Goal: Task Accomplishment & Management: Use online tool/utility

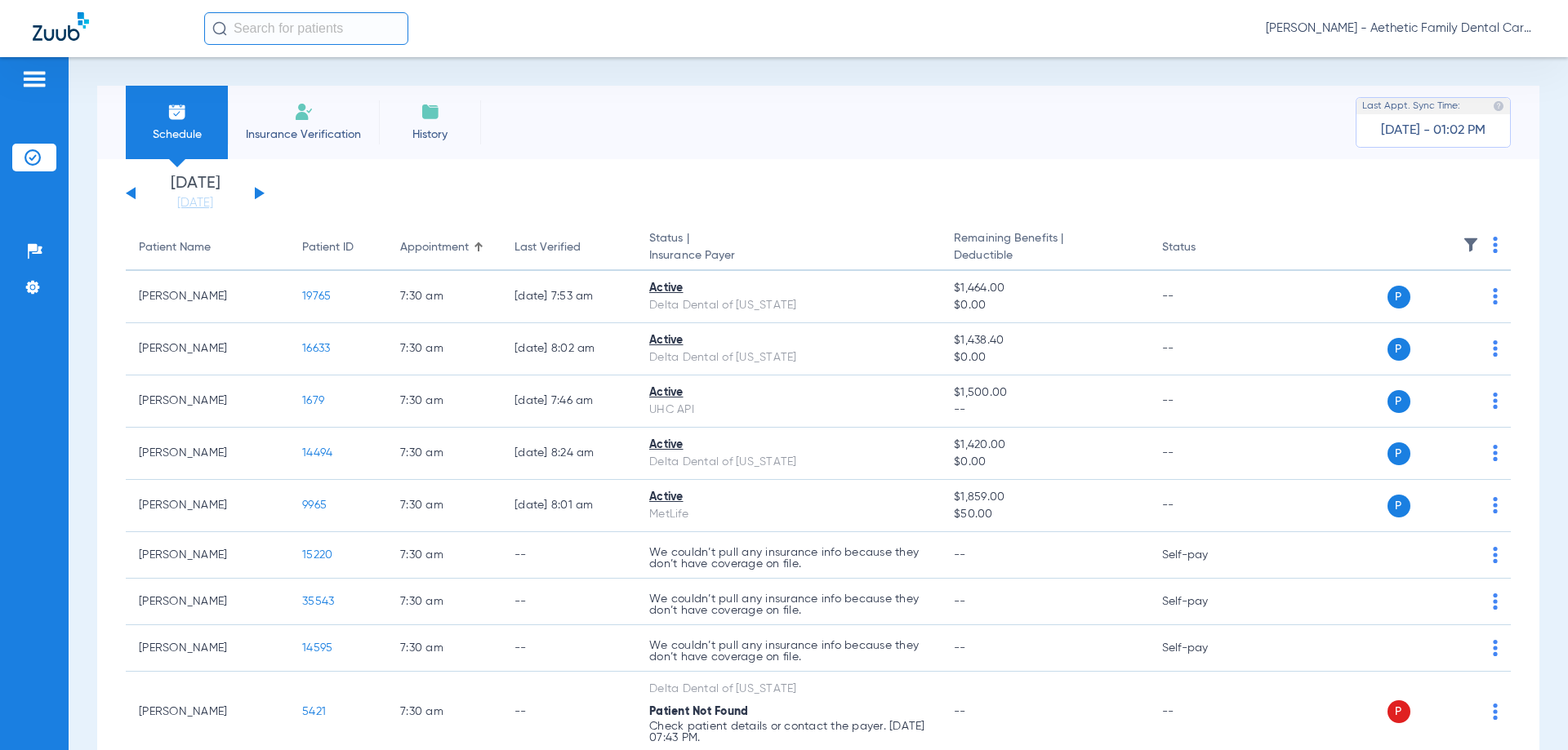
click at [257, 192] on button at bounding box center [259, 193] width 10 height 12
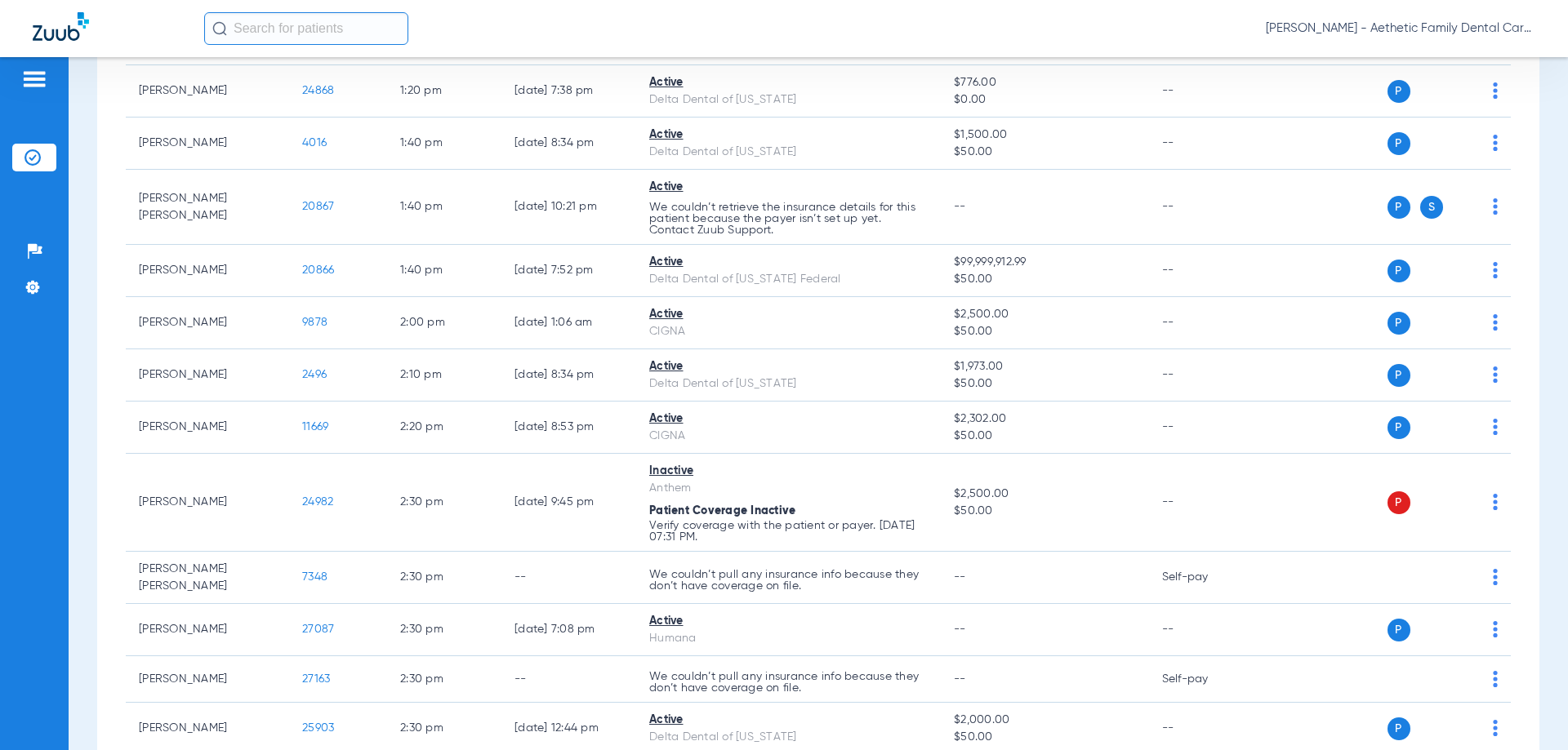
scroll to position [3835, 0]
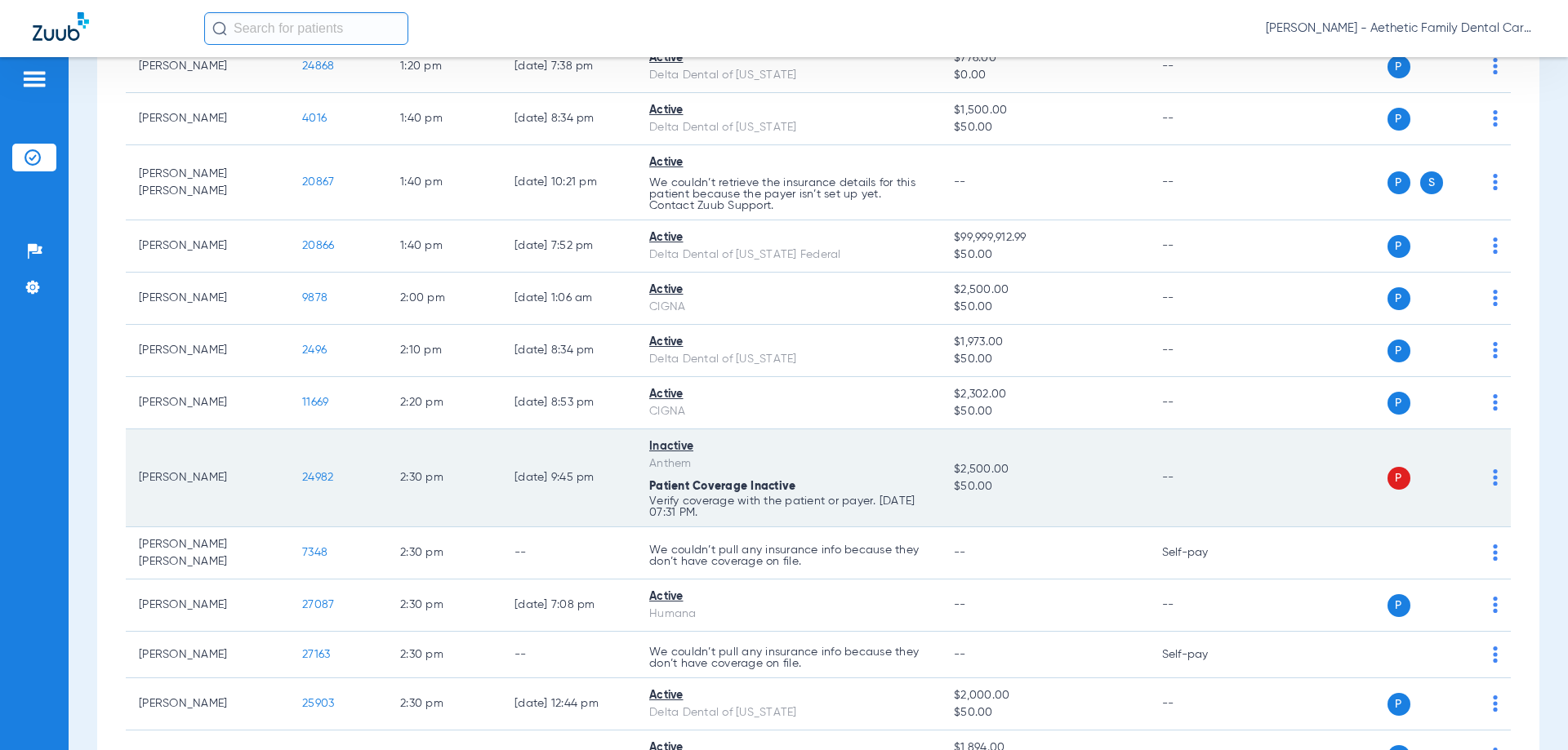
click at [1484, 467] on td "P S" at bounding box center [1385, 478] width 252 height 98
click at [1493, 469] on img at bounding box center [1496, 477] width 5 height 17
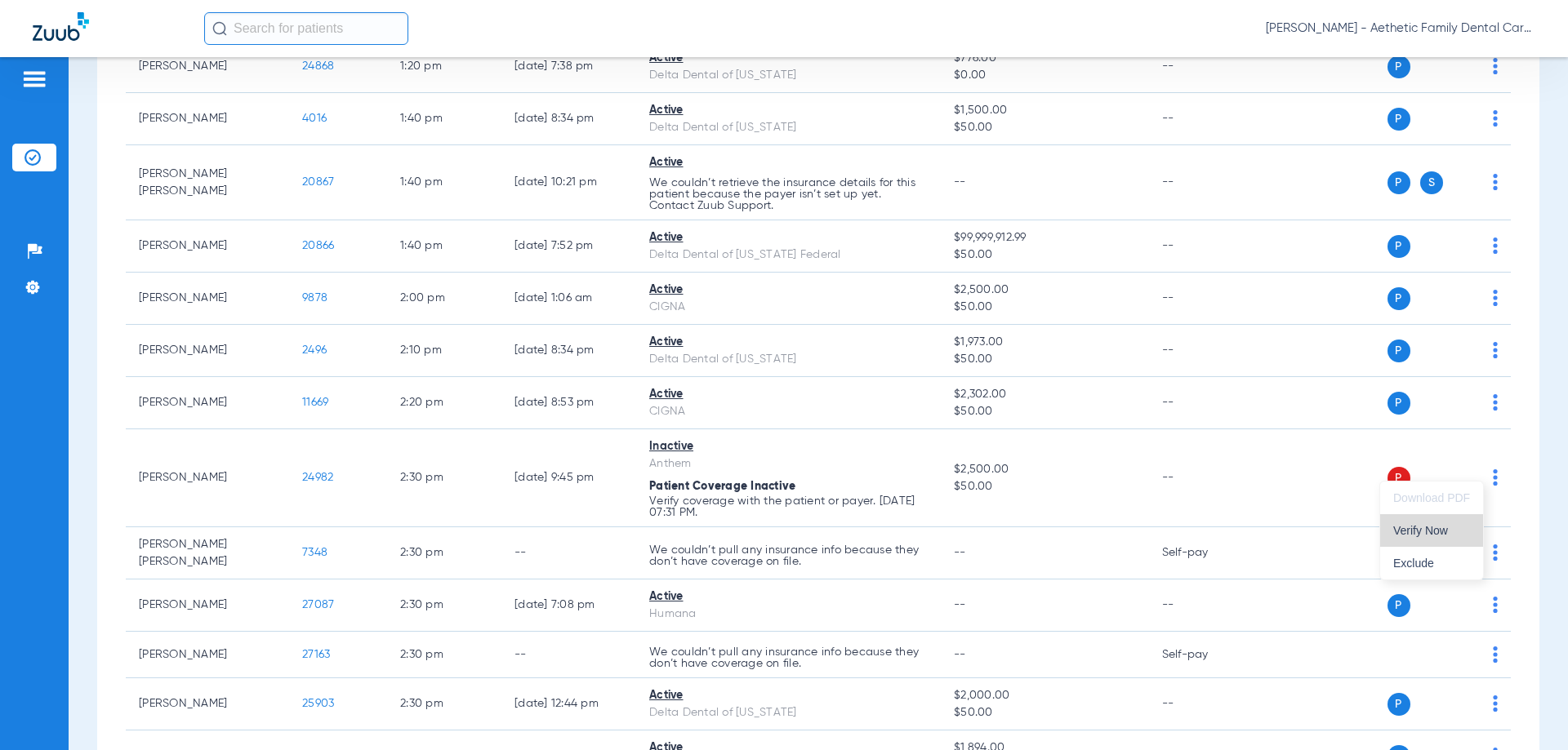
click at [1417, 531] on span "Verify Now" at bounding box center [1432, 530] width 77 height 11
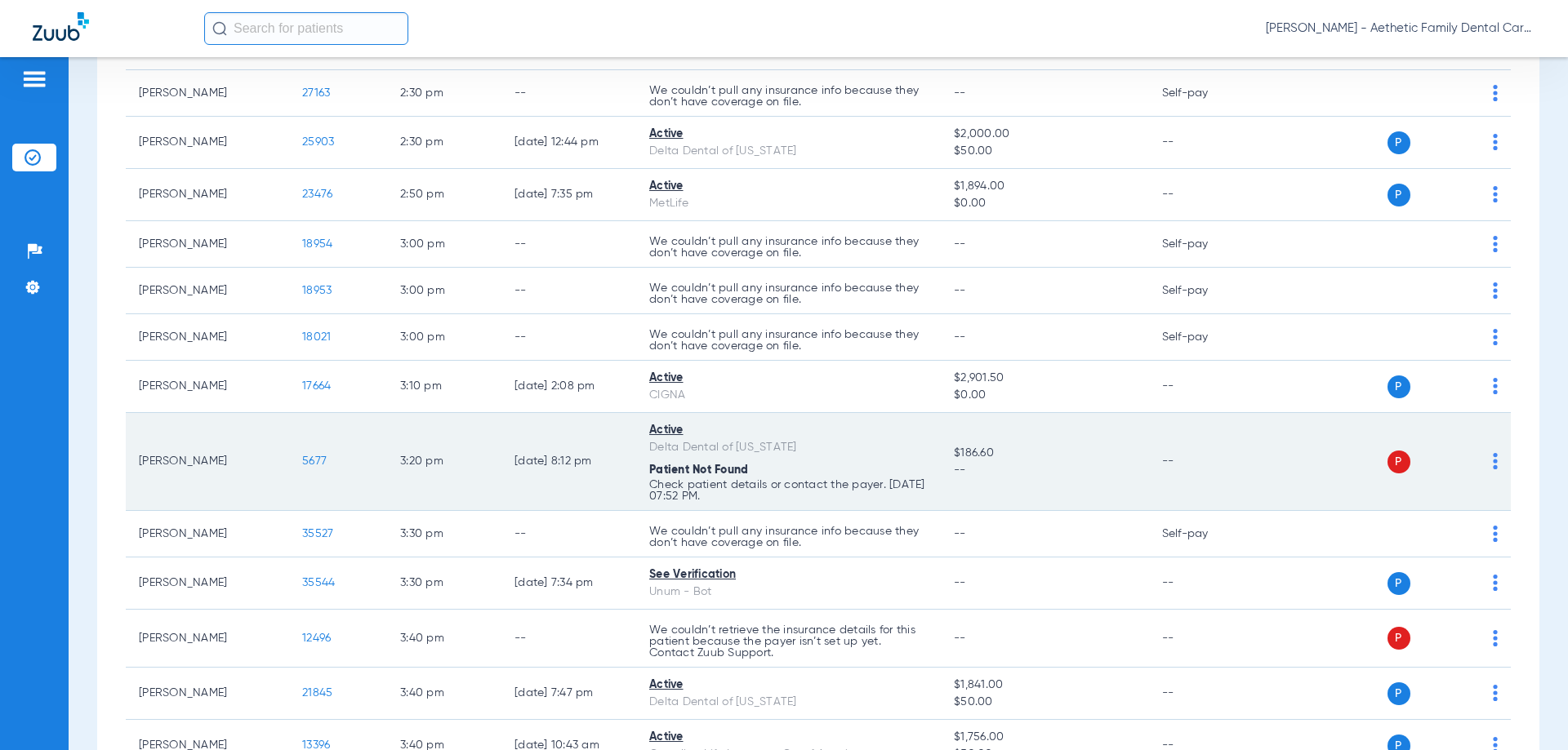
scroll to position [4407, 0]
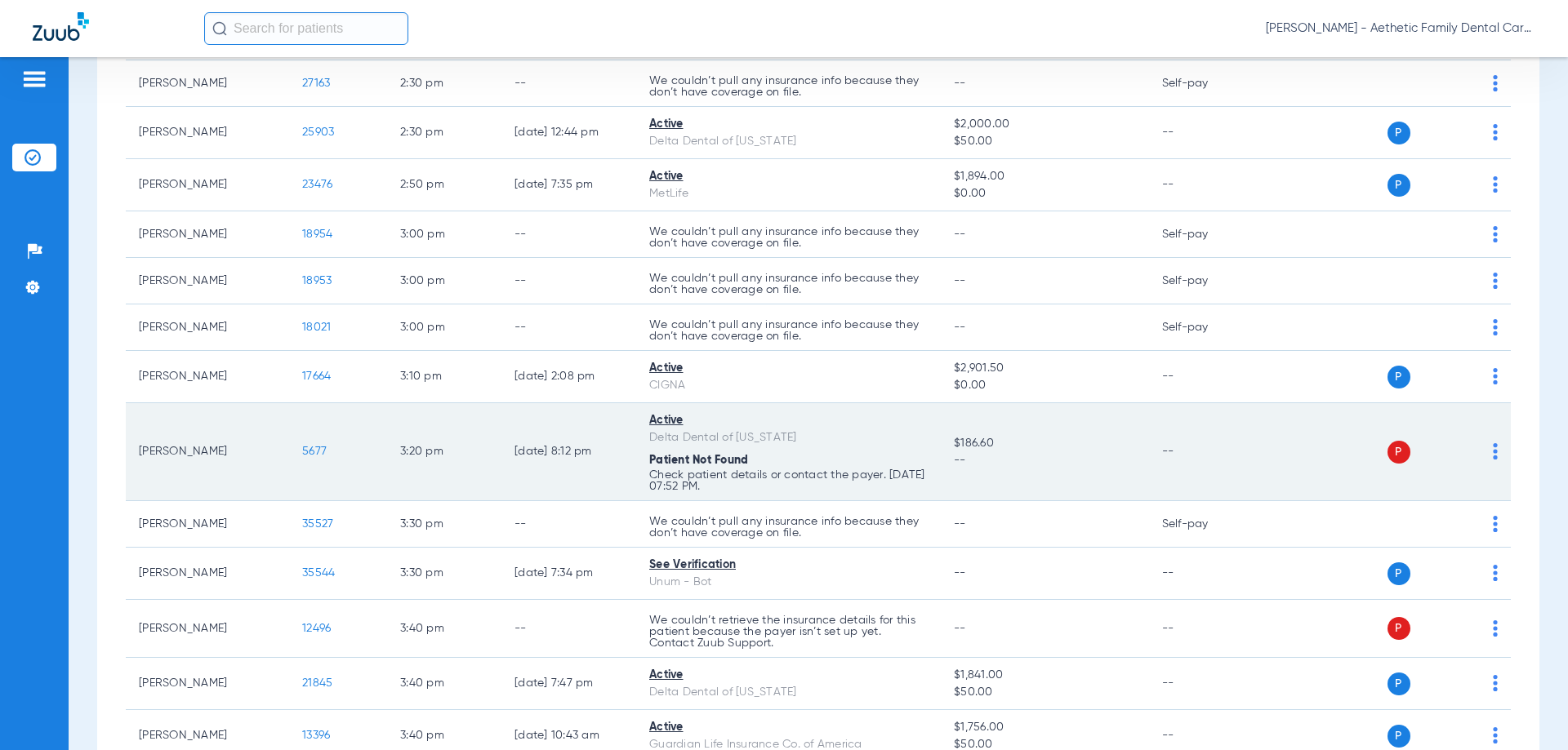
click at [1493, 443] on img at bounding box center [1496, 451] width 5 height 17
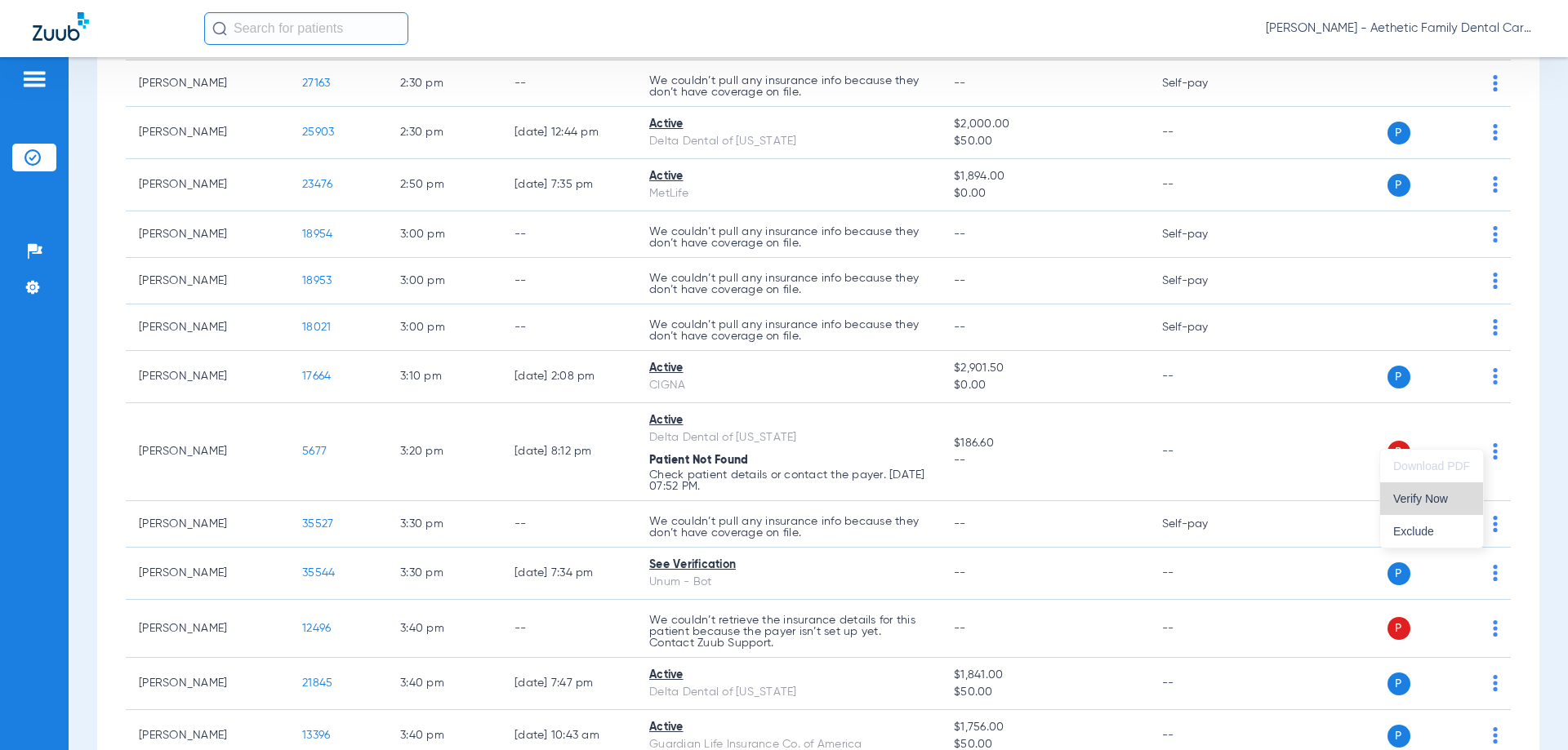
click at [1419, 498] on span "Verify Now" at bounding box center [1432, 498] width 77 height 11
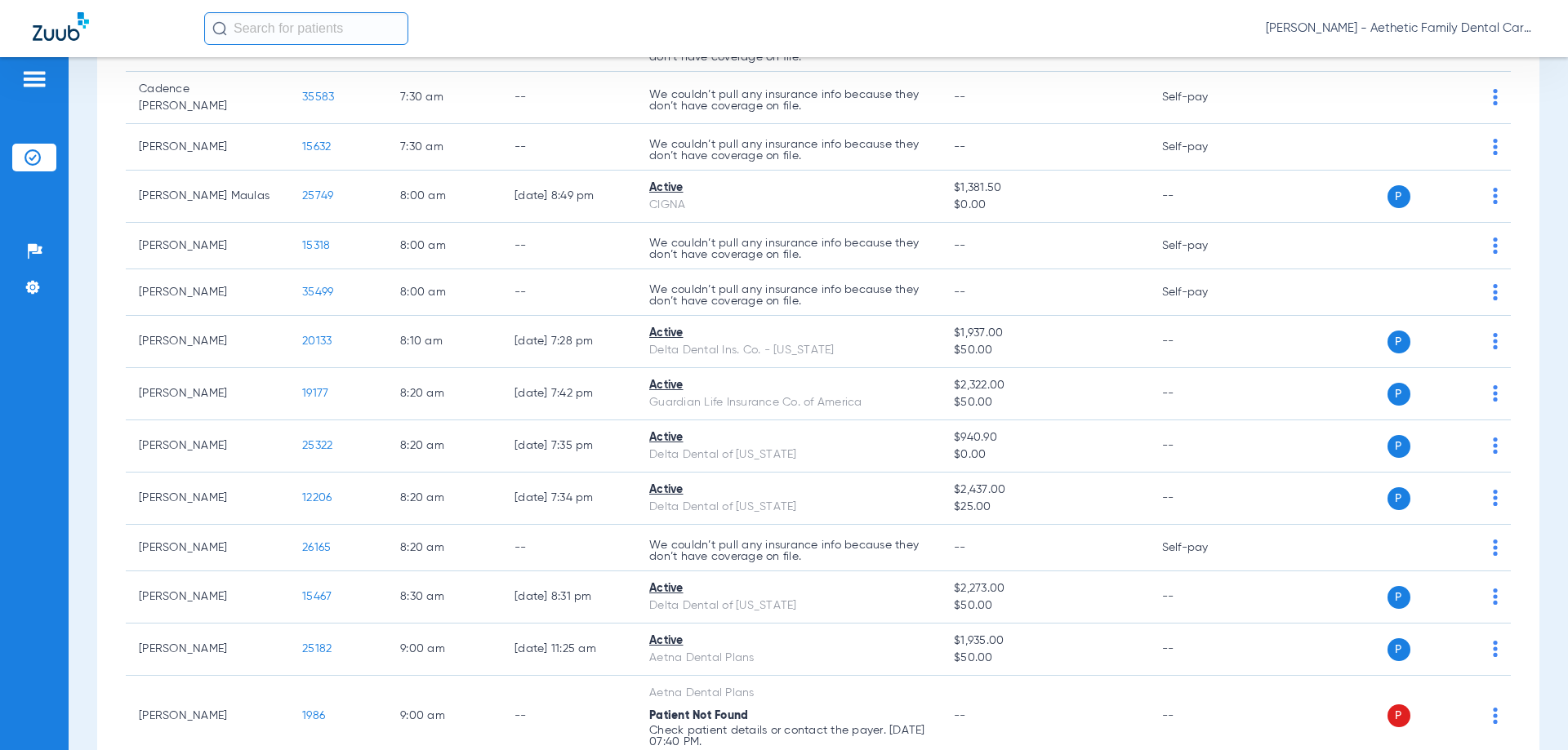
scroll to position [0, 0]
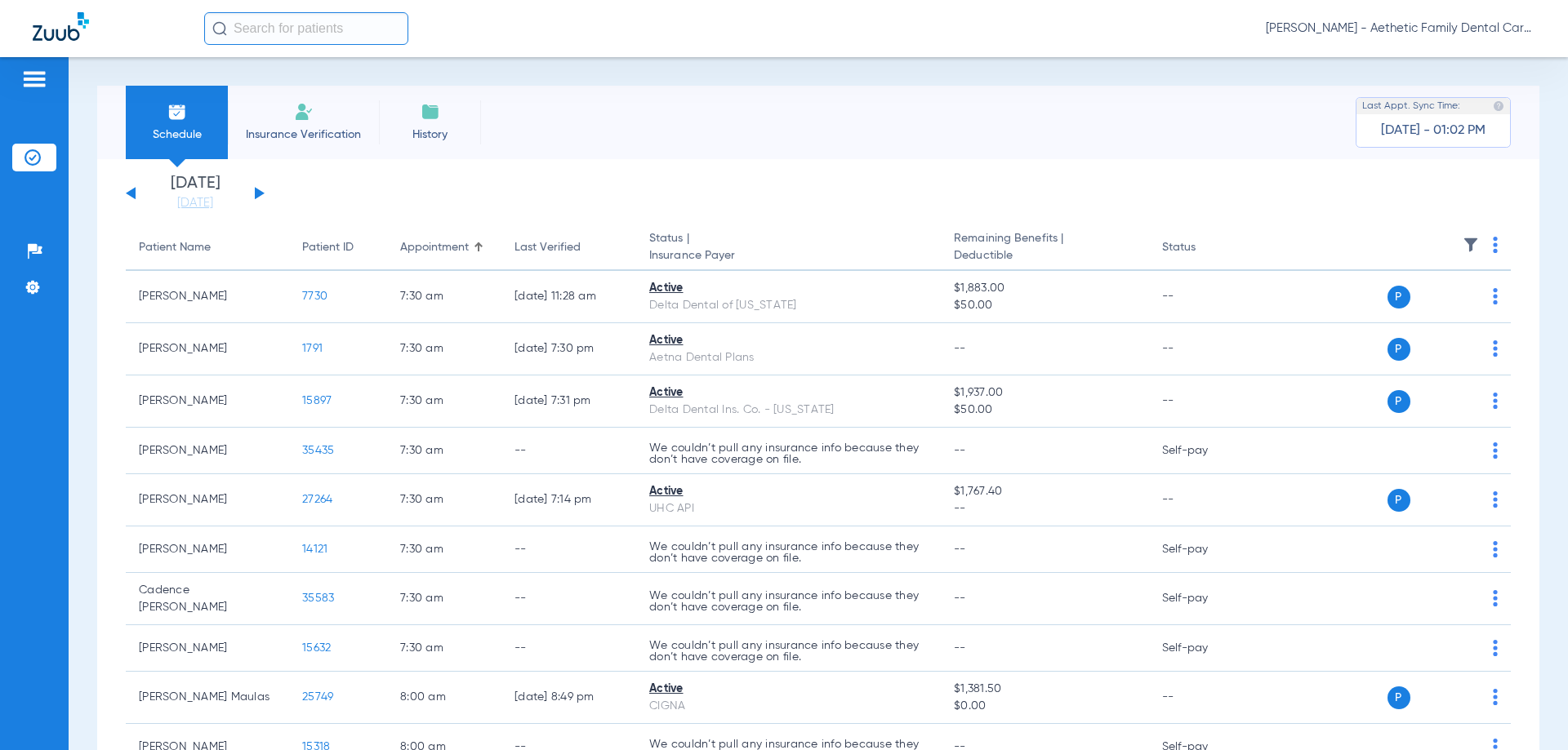
click at [1493, 249] on img at bounding box center [1496, 244] width 5 height 17
click at [1422, 300] on button "Verify All" at bounding box center [1419, 309] width 128 height 32
